Goal: Task Accomplishment & Management: Use online tool/utility

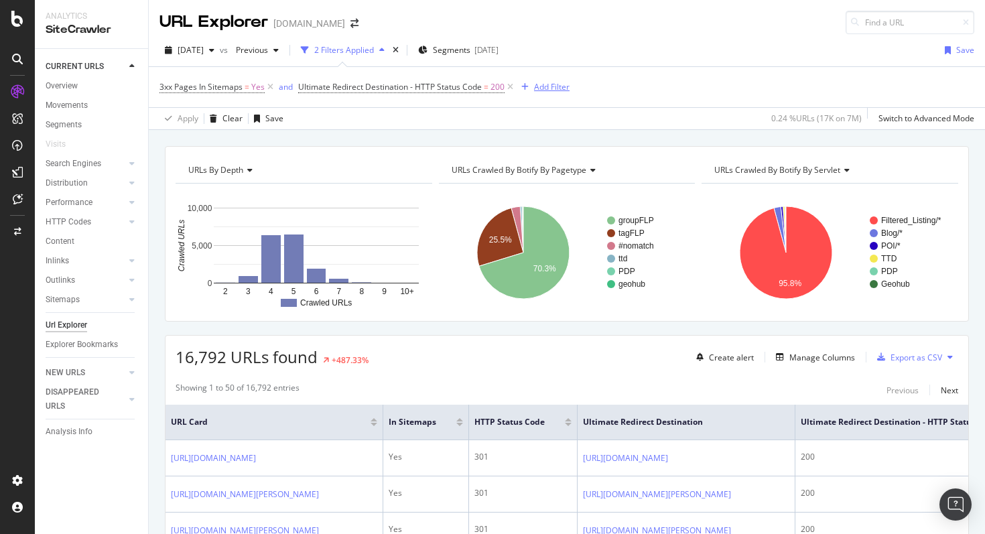
click at [546, 95] on button "Add Filter" at bounding box center [543, 87] width 54 height 16
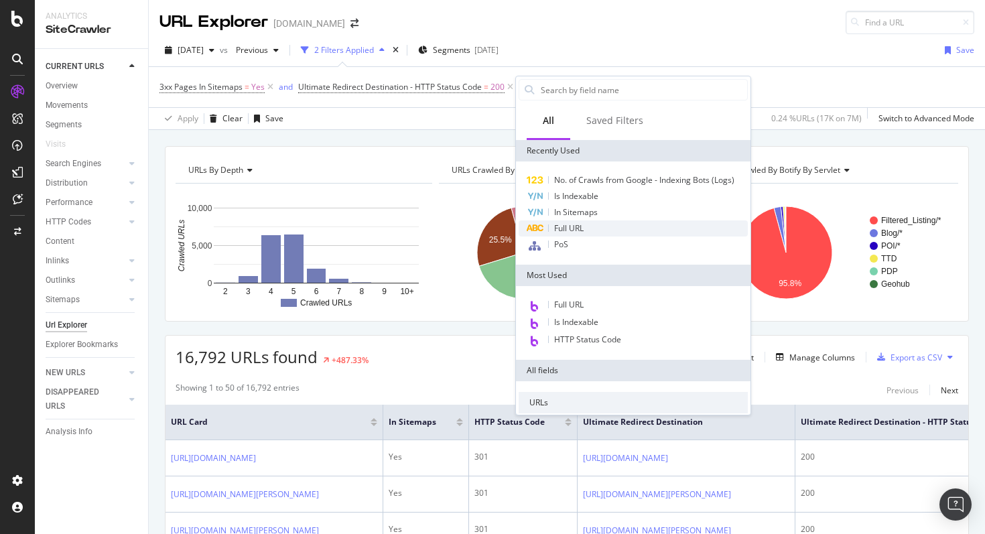
click at [586, 233] on div "Full URL" at bounding box center [633, 229] width 229 height 16
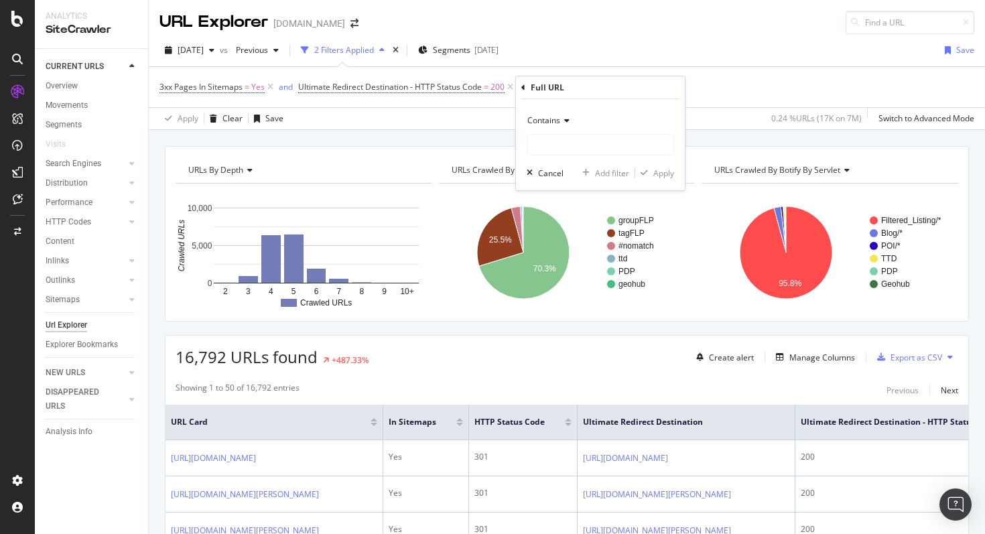
click at [568, 129] on div "Contains" at bounding box center [600, 120] width 147 height 21
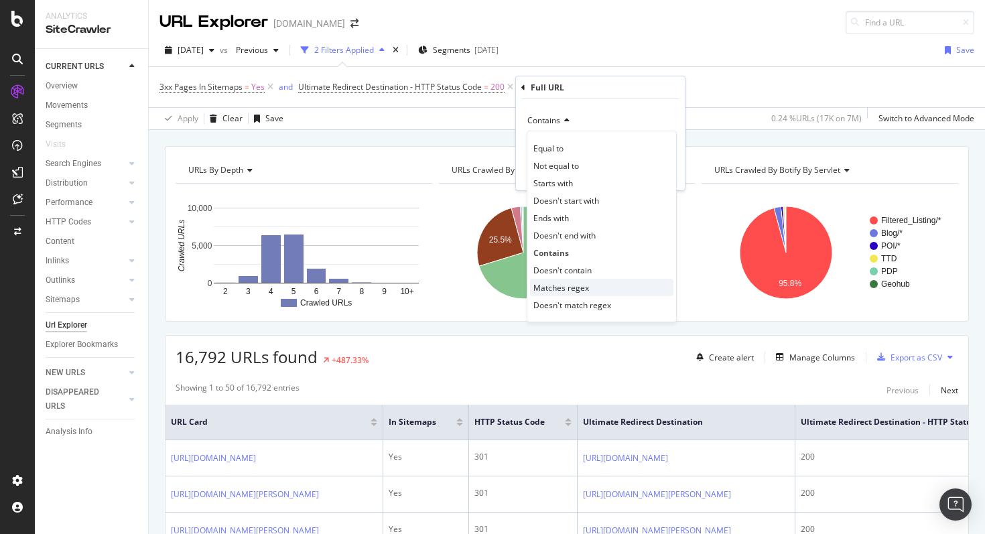
click at [574, 289] on span "Matches regex" at bounding box center [562, 287] width 56 height 11
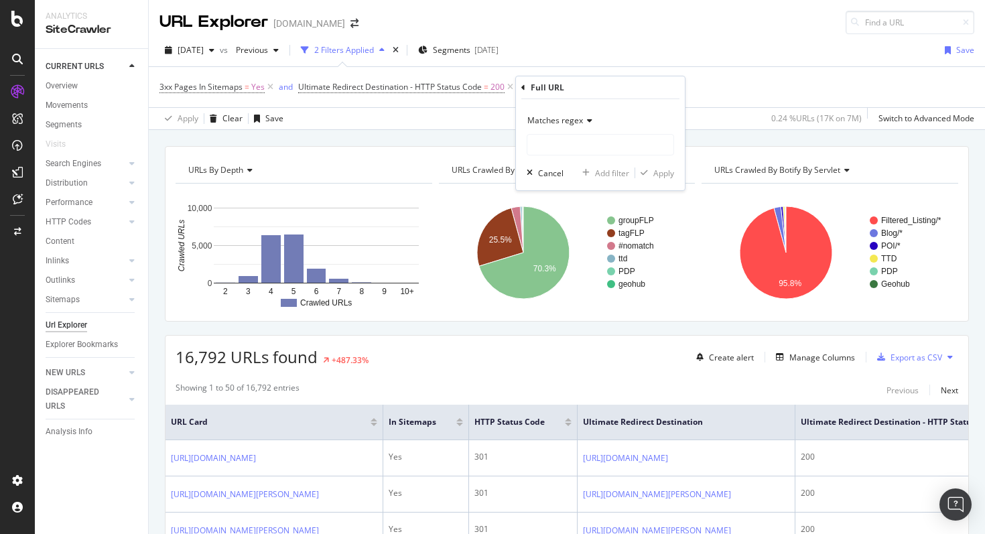
click at [571, 162] on div "Matches regex Cancel Add filter Apply" at bounding box center [600, 144] width 169 height 91
click at [575, 149] on input "text" at bounding box center [600, 144] width 146 height 21
paste input "\/\d+$"
type input "\/\d+$"
click at [654, 172] on div "Apply" at bounding box center [664, 173] width 21 height 11
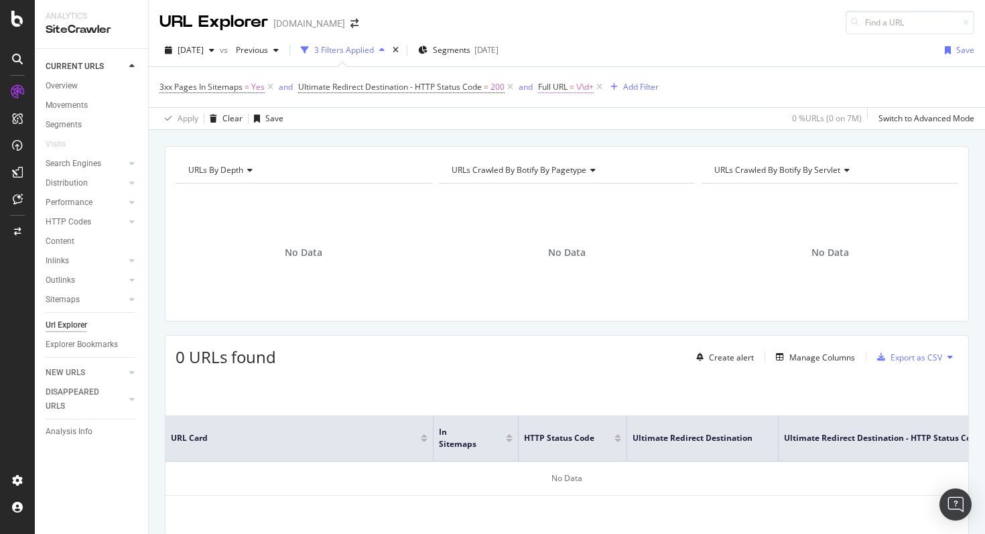
click at [570, 85] on span "=" at bounding box center [572, 86] width 5 height 11
click at [586, 141] on input "\/\d+$" at bounding box center [613, 142] width 127 height 21
type input "\/\d+"
click at [669, 164] on button "Apply" at bounding box center [677, 170] width 39 height 13
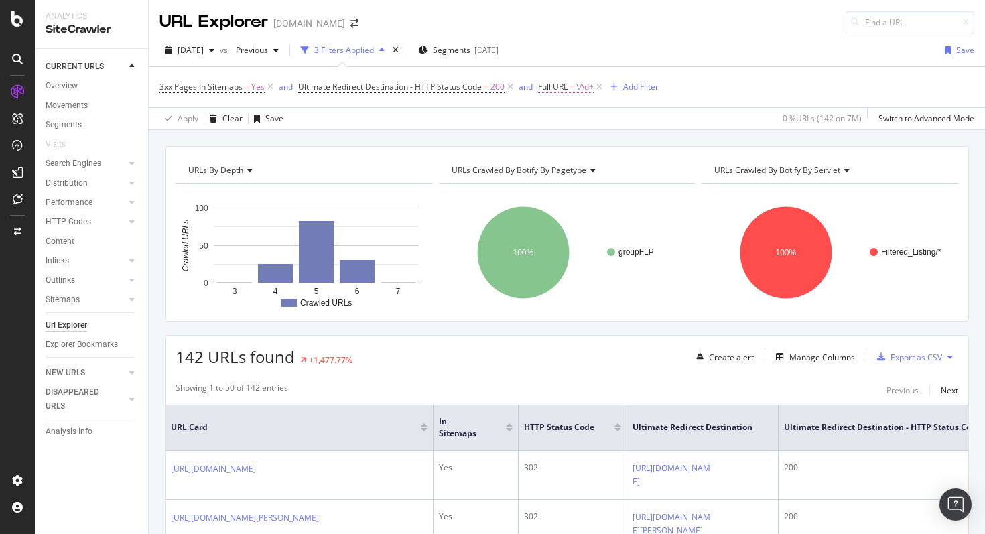
click at [571, 86] on span "=" at bounding box center [572, 86] width 5 height 11
click at [570, 124] on div "Matches regex" at bounding box center [623, 118] width 147 height 21
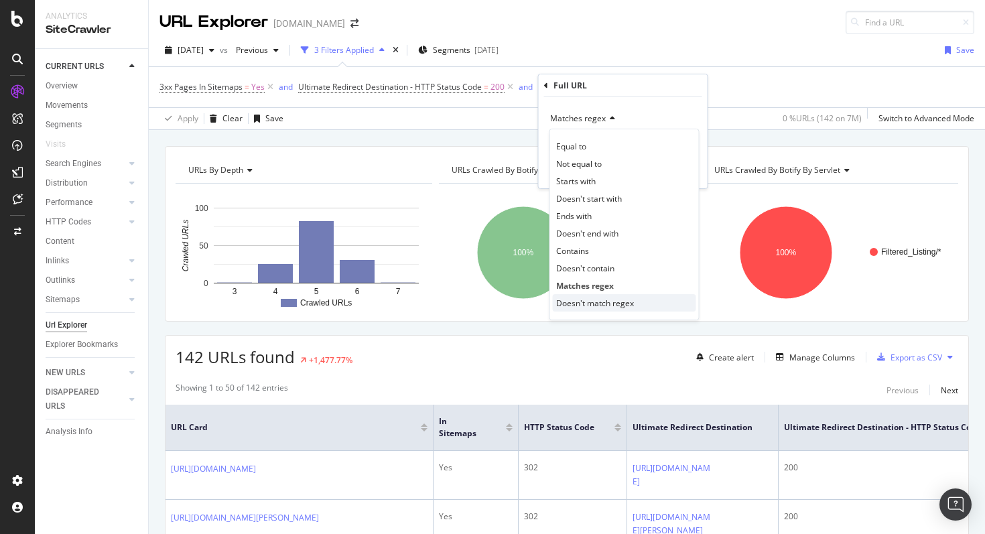
click at [582, 304] on span "Doesn't match regex" at bounding box center [595, 303] width 78 height 11
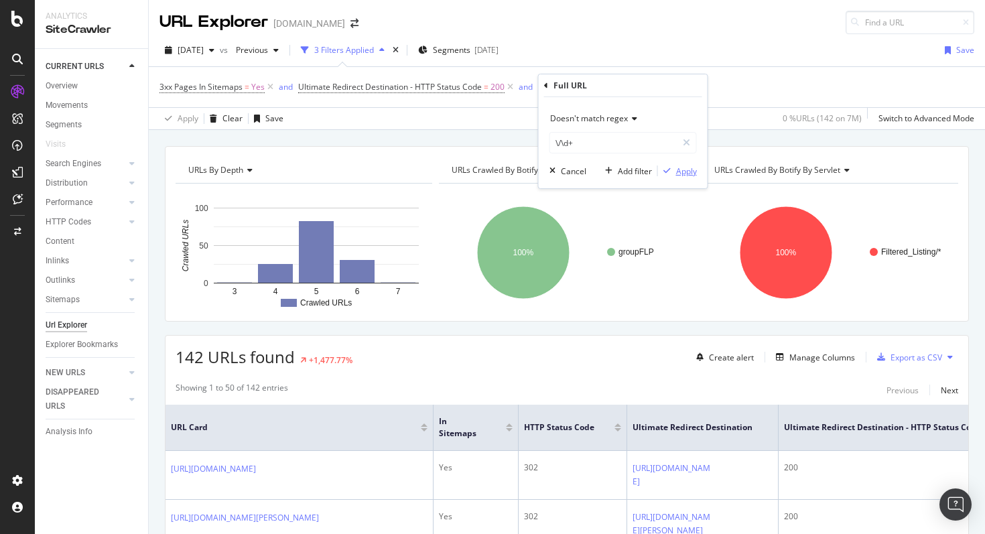
click at [687, 174] on div "Apply" at bounding box center [686, 171] width 21 height 11
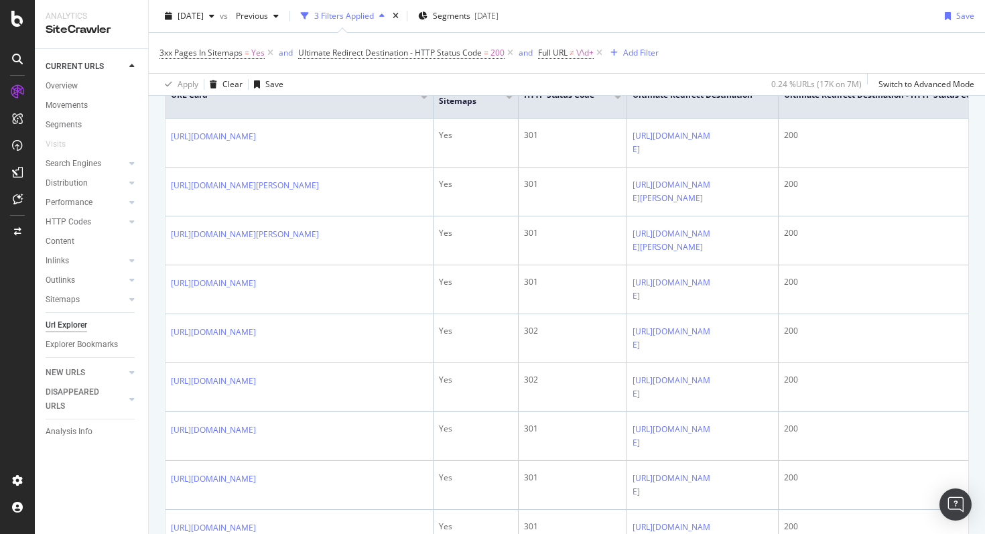
scroll to position [267, 0]
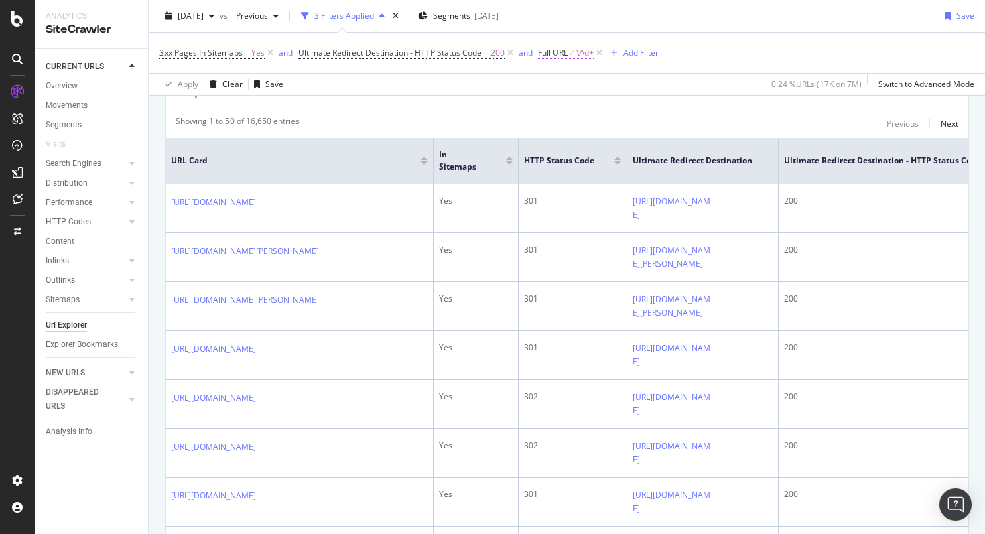
click at [583, 57] on span "\/\d+" at bounding box center [584, 53] width 17 height 19
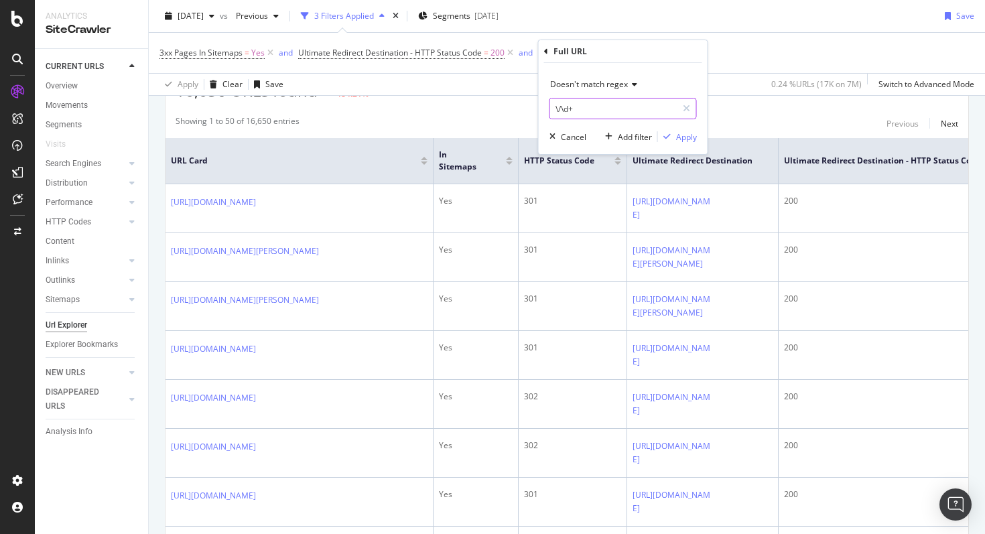
click at [602, 115] on input "\/\d+" at bounding box center [613, 108] width 127 height 21
type input "\/\d+$"
click at [686, 138] on div "Apply" at bounding box center [686, 136] width 21 height 11
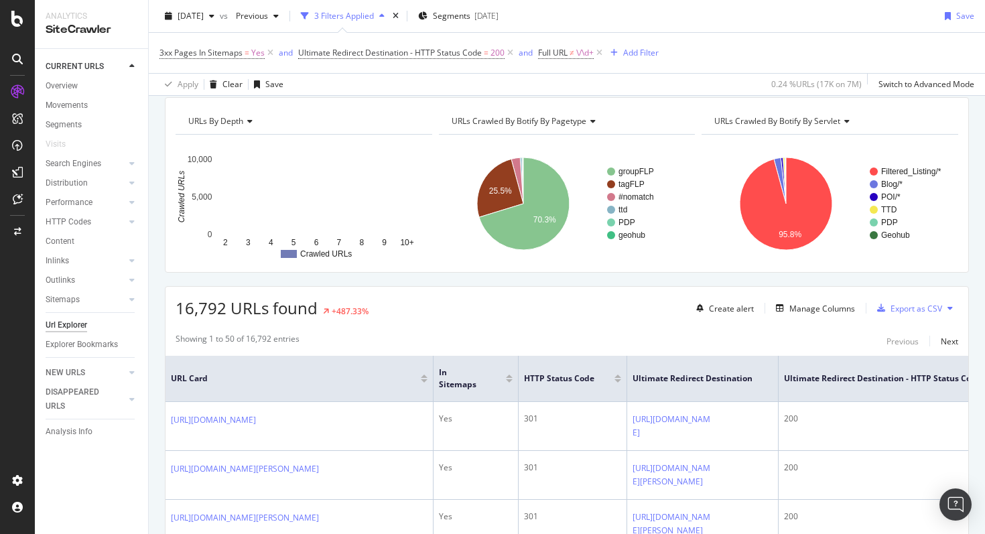
scroll to position [267, 0]
